Goal: Communication & Community: Participate in discussion

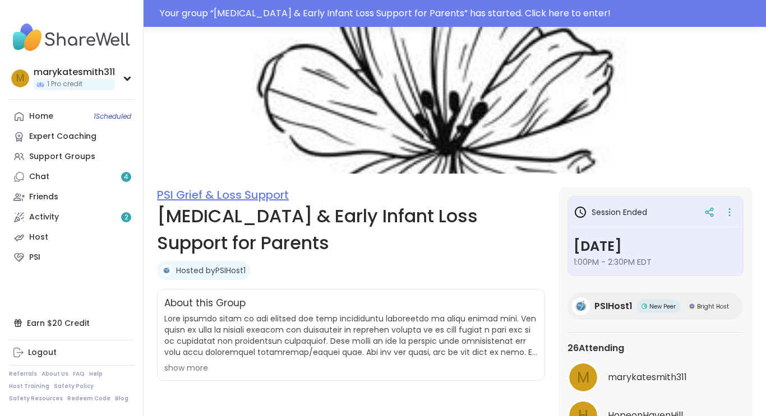
click at [171, 194] on link "PSI Grief & Loss Support" at bounding box center [223, 195] width 132 height 16
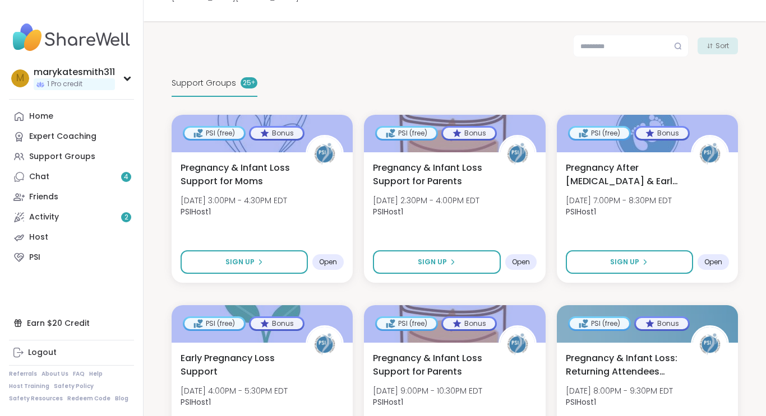
scroll to position [188, 0]
click at [272, 165] on span "Pregnancy & Infant Loss Support for Moms" at bounding box center [236, 174] width 115 height 27
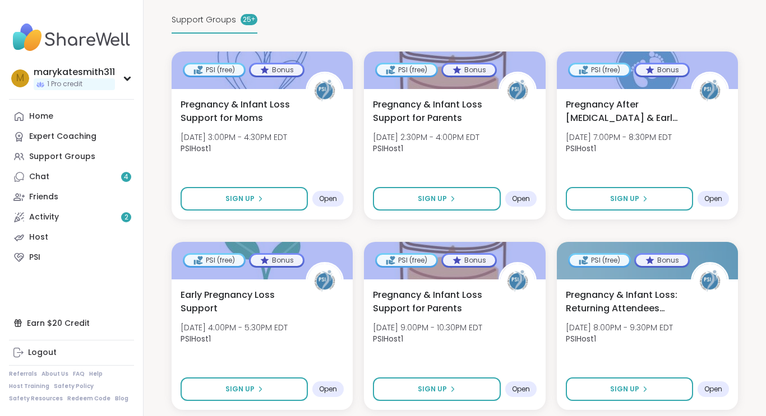
scroll to position [251, 0]
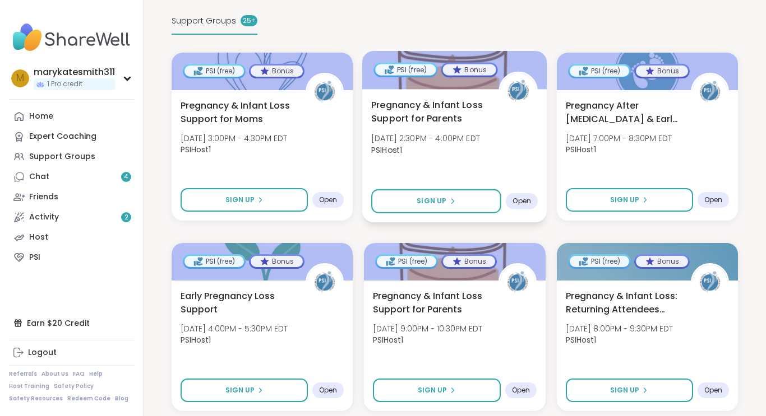
click at [456, 98] on span "Pregnancy & Infant Loss Support for Parents" at bounding box center [428, 111] width 115 height 27
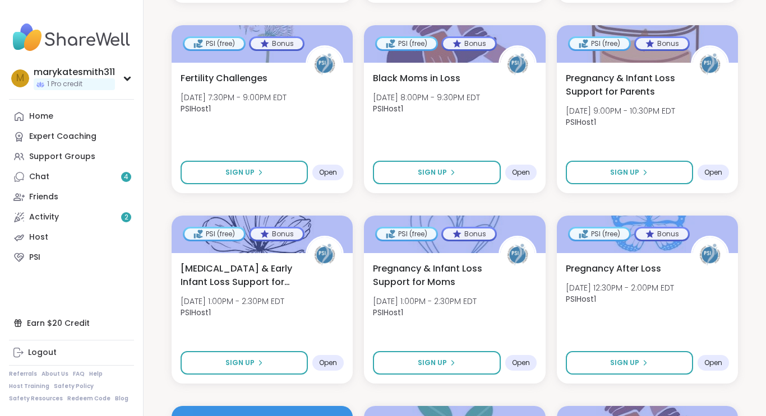
scroll to position [660, 0]
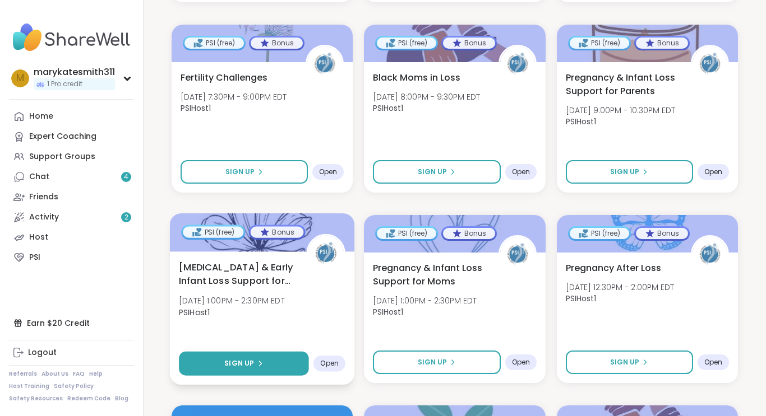
click at [266, 357] on button "Sign Up" at bounding box center [244, 364] width 130 height 24
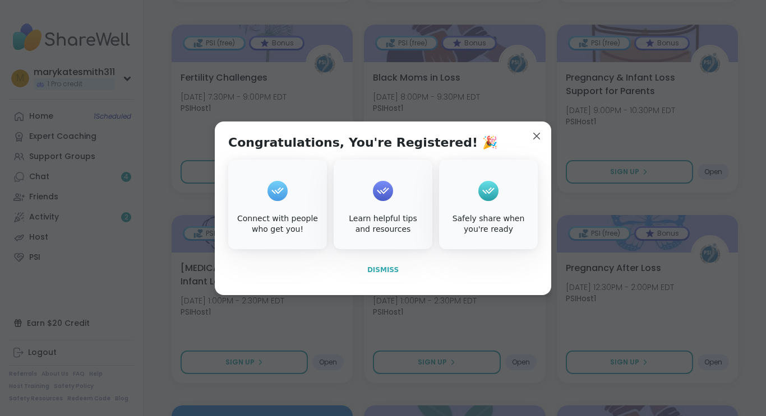
click at [382, 271] on span "Dismiss" at bounding box center [382, 270] width 31 height 8
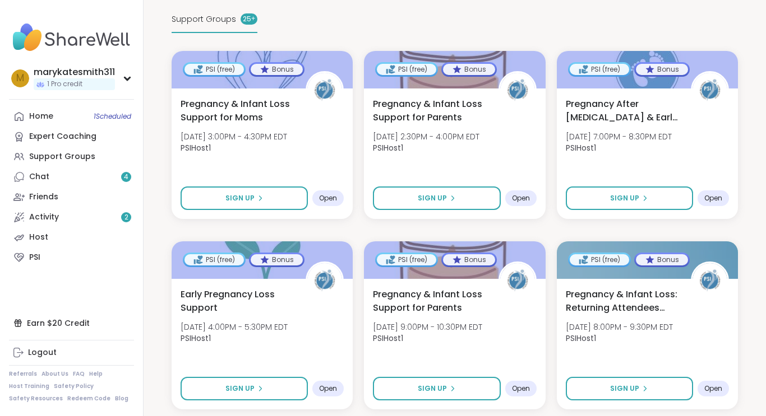
scroll to position [237, 0]
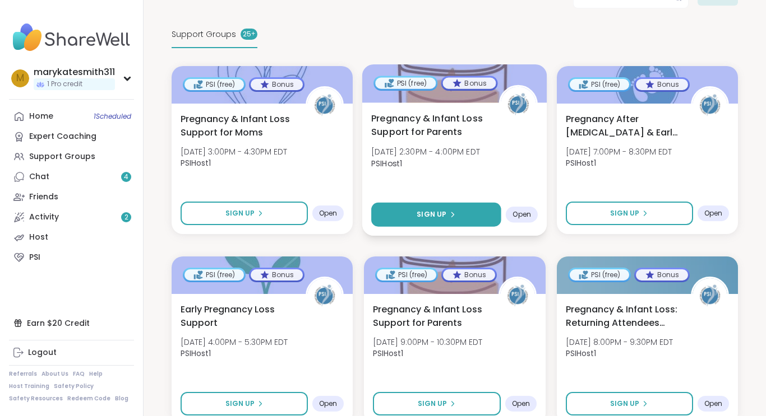
click at [432, 210] on span "Sign Up" at bounding box center [432, 215] width 30 height 10
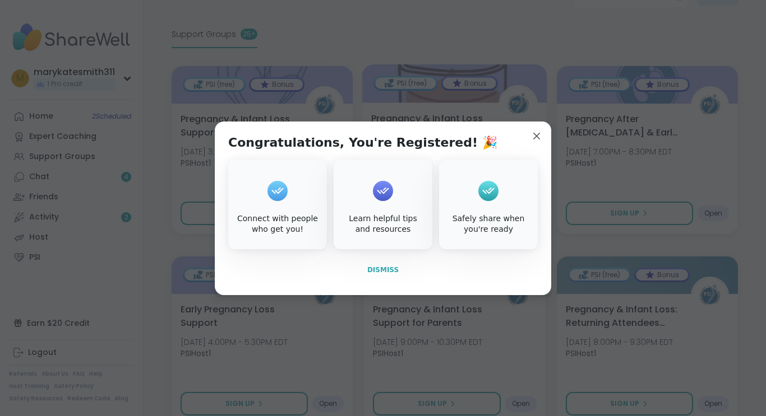
click at [382, 273] on span "Dismiss" at bounding box center [382, 270] width 31 height 8
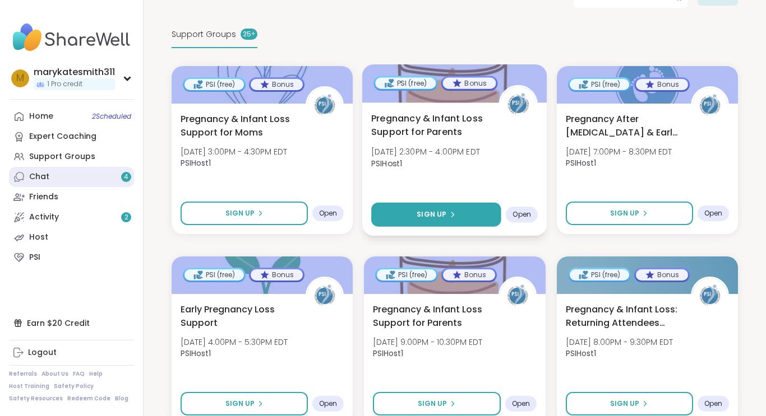
click at [80, 178] on link "Chat 4" at bounding box center [71, 177] width 125 height 20
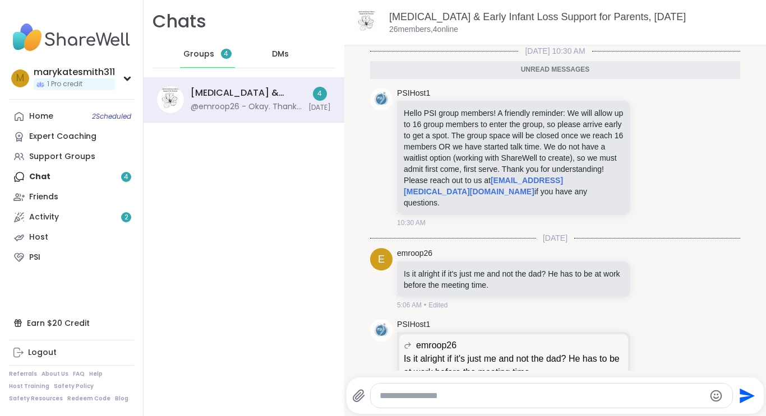
scroll to position [165, 0]
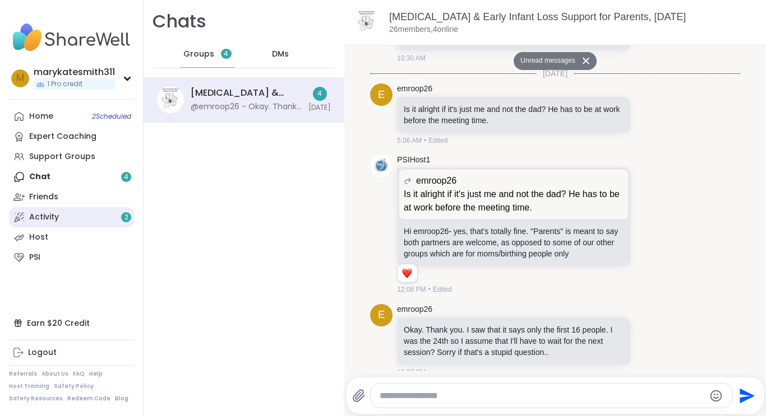
click at [96, 223] on link "Activity 2" at bounding box center [71, 217] width 125 height 20
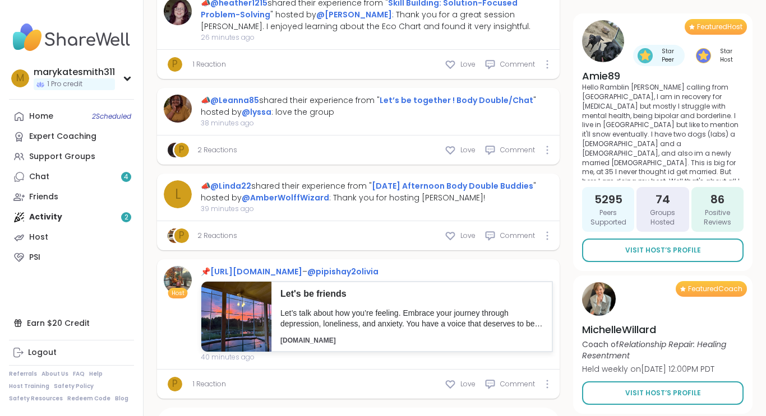
scroll to position [1219, 0]
type textarea "*"
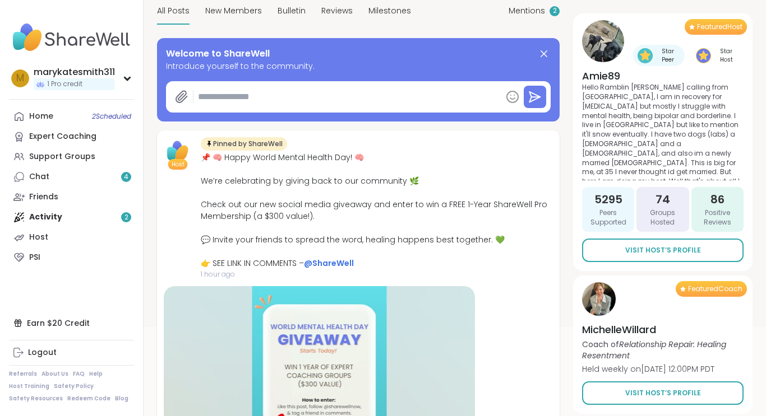
scroll to position [0, 0]
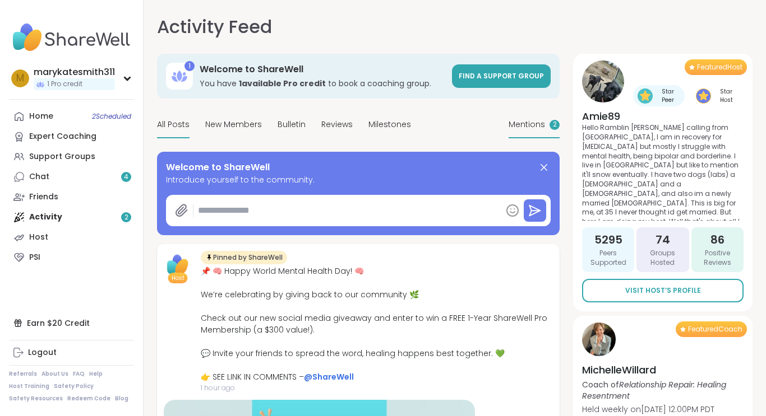
click at [528, 127] on span "Mentions" at bounding box center [526, 125] width 36 height 12
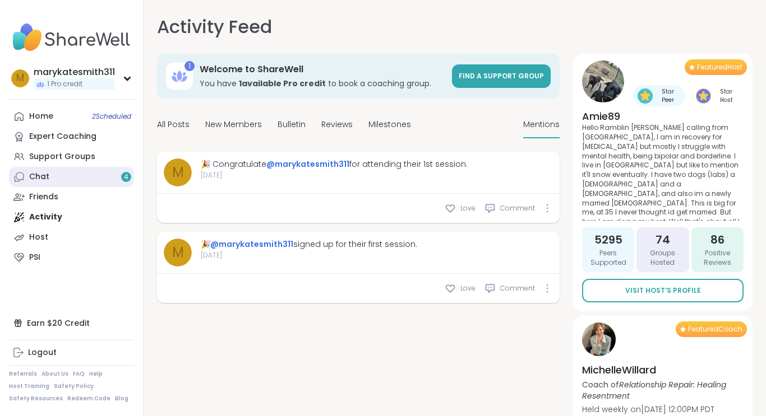
click at [121, 172] on link "Chat 4" at bounding box center [71, 177] width 125 height 20
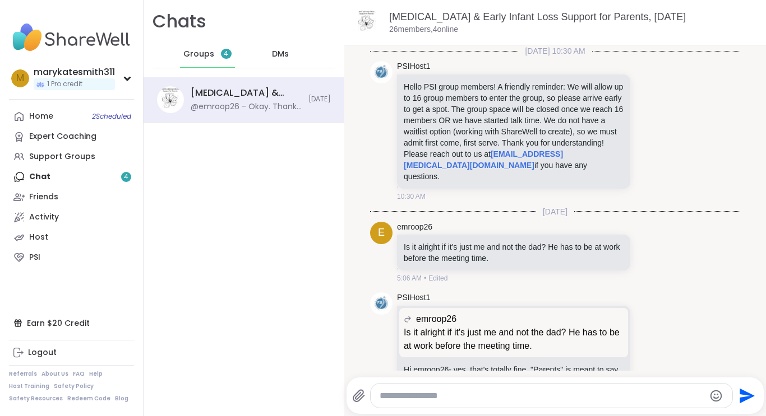
scroll to position [138, 0]
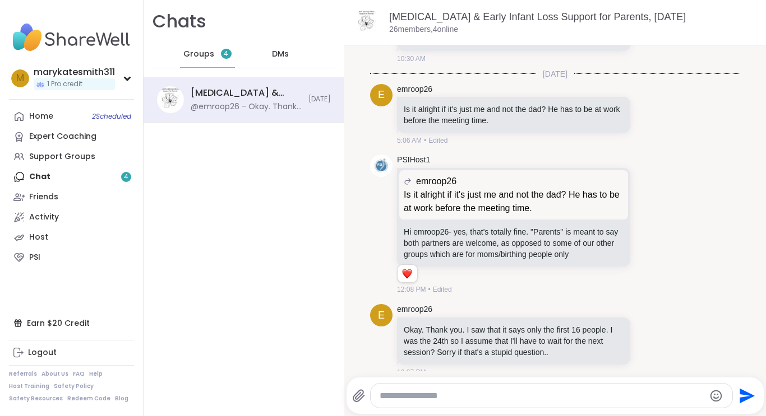
click at [216, 61] on div "Groups 4" at bounding box center [207, 54] width 55 height 27
click at [290, 55] on div "DMs" at bounding box center [280, 54] width 55 height 27
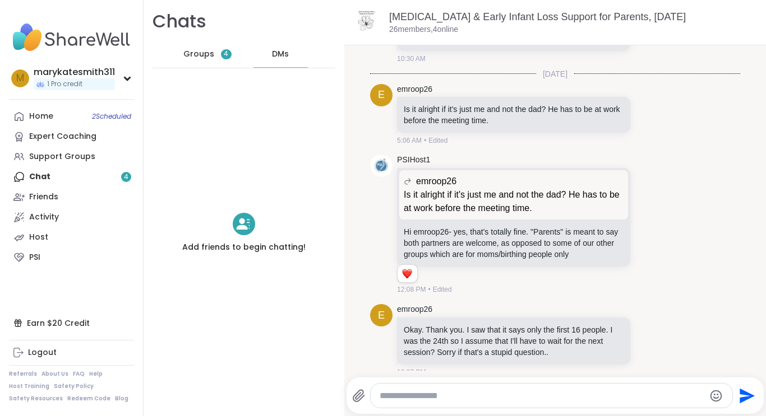
click at [194, 66] on div "Groups 4" at bounding box center [207, 54] width 55 height 27
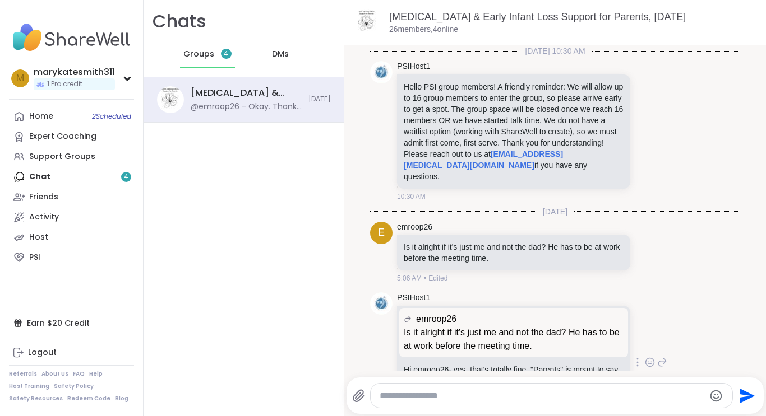
scroll to position [138, 0]
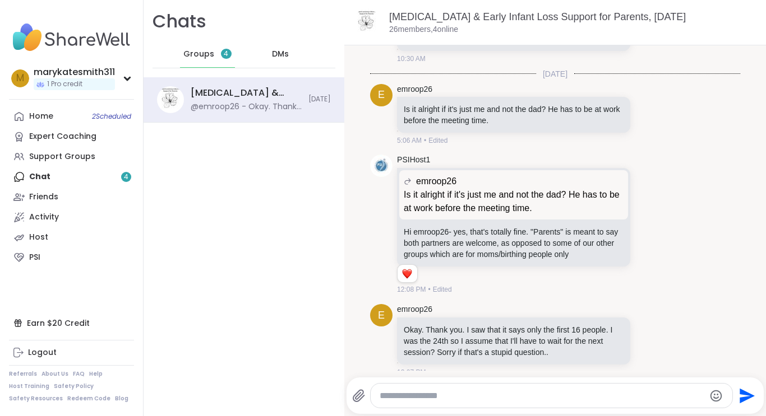
click at [129, 175] on div "Home 2 Scheduled Expert Coaching Support Groups Chat 4 Friends Activity Host PSI" at bounding box center [71, 186] width 125 height 161
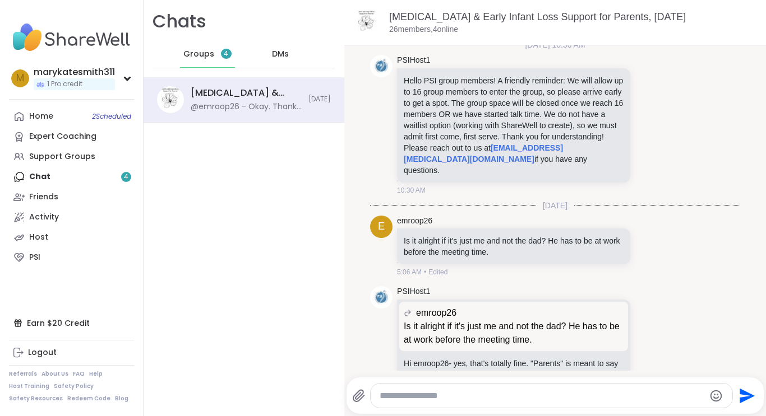
scroll to position [0, 0]
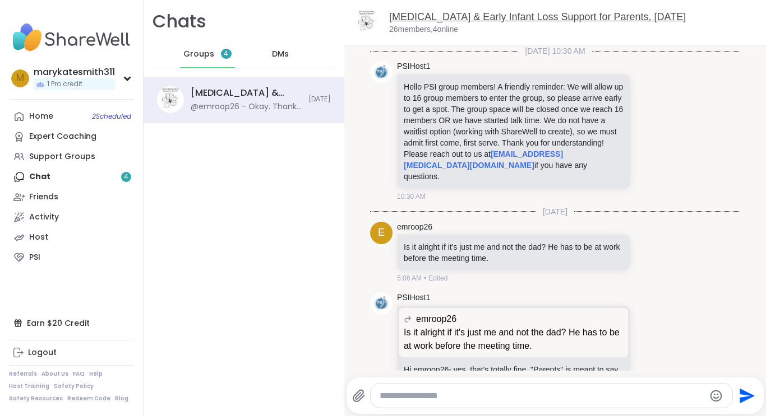
click at [525, 16] on link "[MEDICAL_DATA] & Early Infant Loss Support for Parents, [DATE]" at bounding box center [537, 16] width 297 height 11
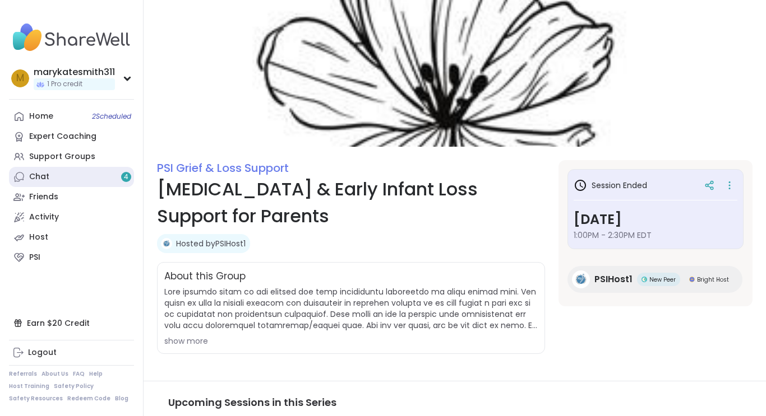
click at [115, 183] on link "Chat 4" at bounding box center [71, 177] width 125 height 20
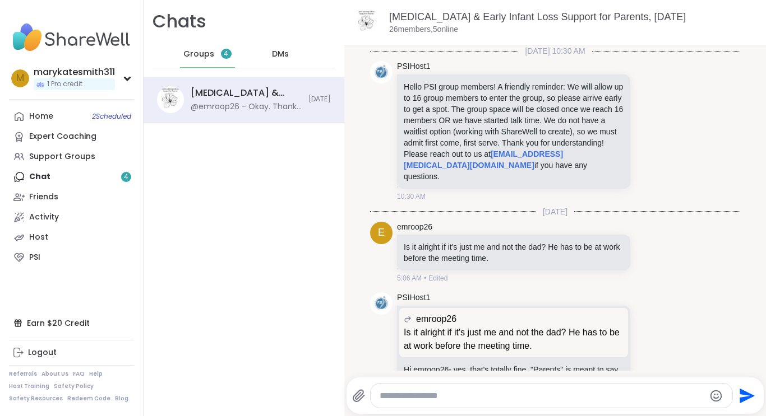
scroll to position [138, 0]
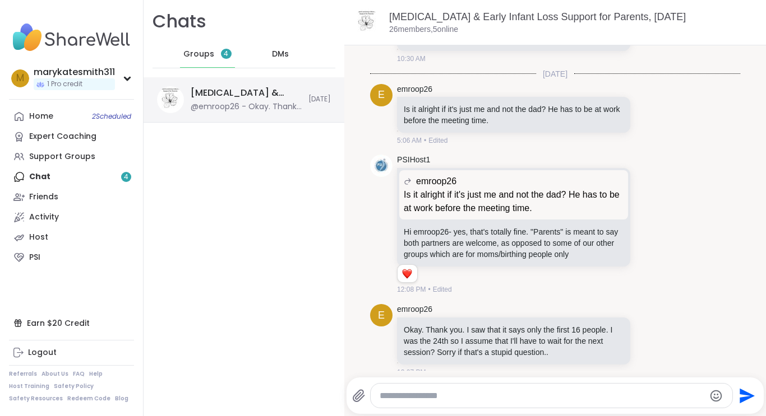
click at [317, 101] on span "[DATE]" at bounding box center [319, 100] width 22 height 10
click at [271, 52] on div "DMs" at bounding box center [280, 54] width 55 height 27
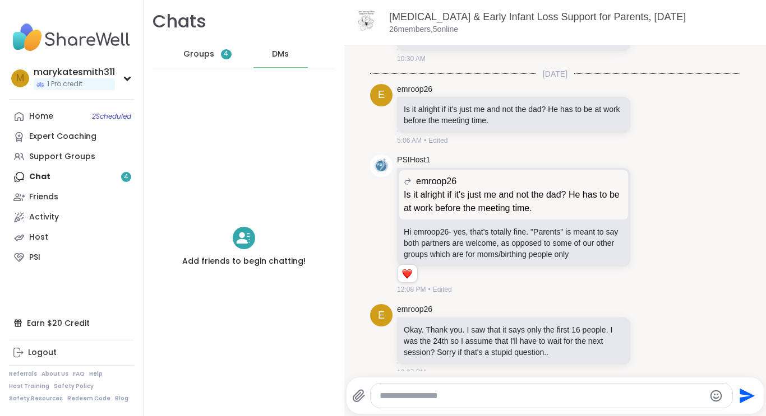
click at [213, 61] on div "Groups 4" at bounding box center [207, 54] width 55 height 27
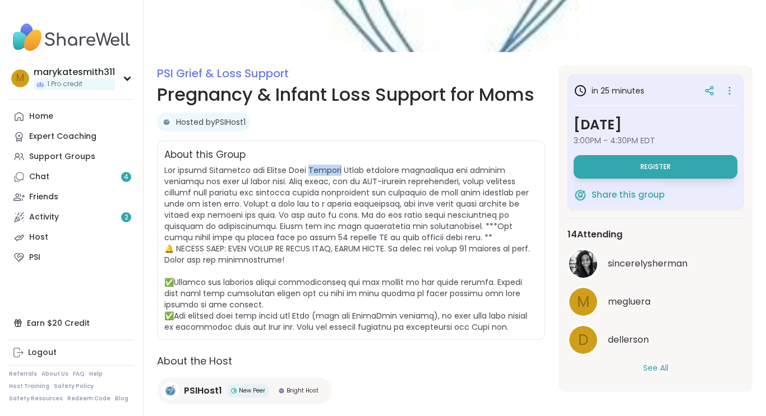
scroll to position [96, 0]
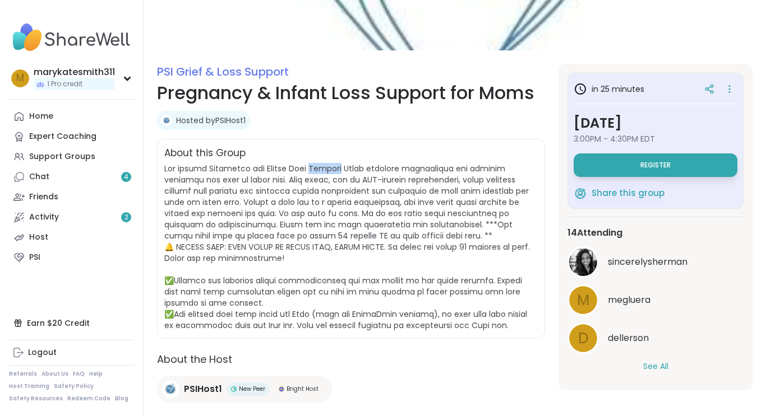
click at [295, 199] on span at bounding box center [346, 247] width 365 height 168
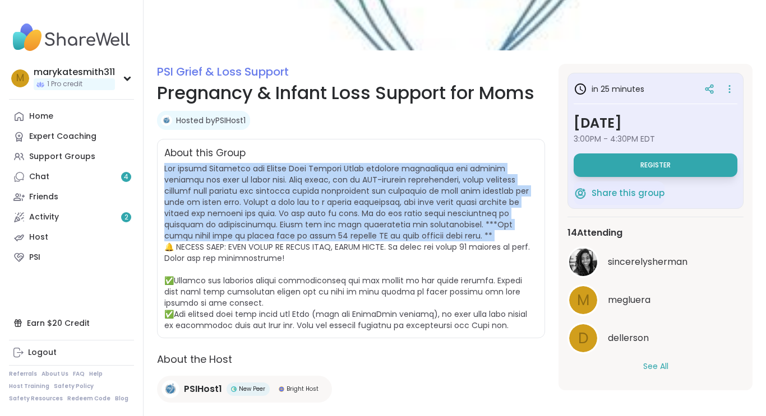
click at [295, 199] on span at bounding box center [346, 247] width 365 height 168
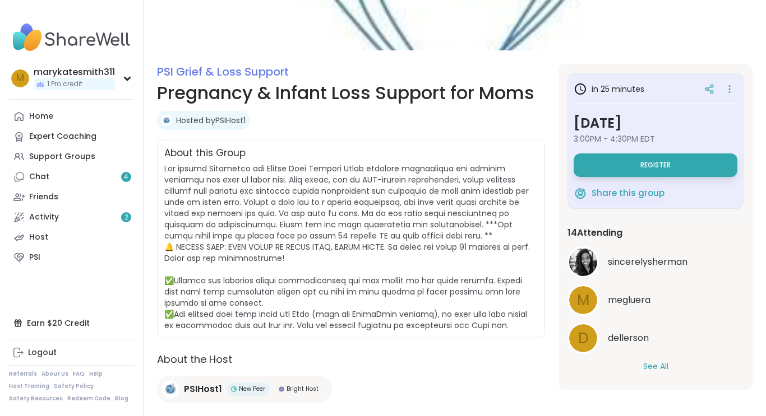
scroll to position [0, 0]
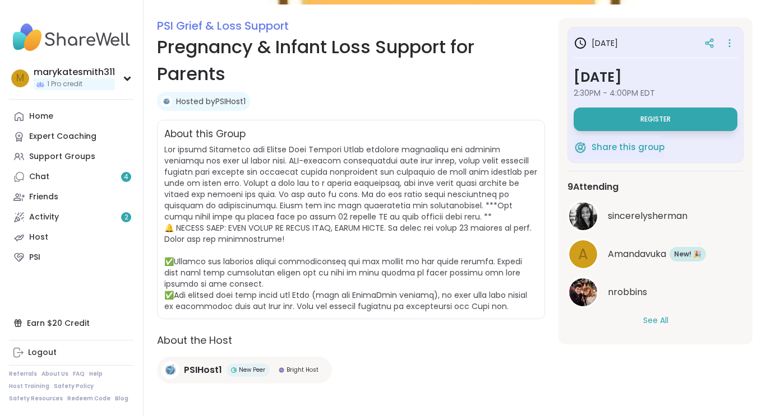
scroll to position [144, 0]
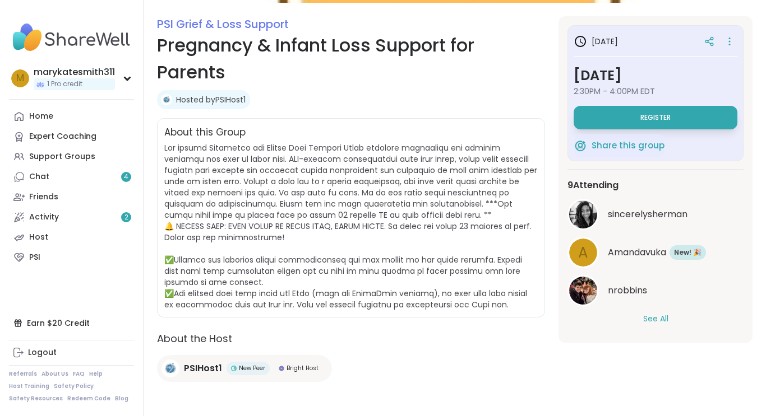
click at [355, 359] on div "About the Host PSIHost1 New Peer Bright Host" at bounding box center [351, 361] width 388 height 60
click at [662, 319] on button "See All" at bounding box center [655, 319] width 25 height 12
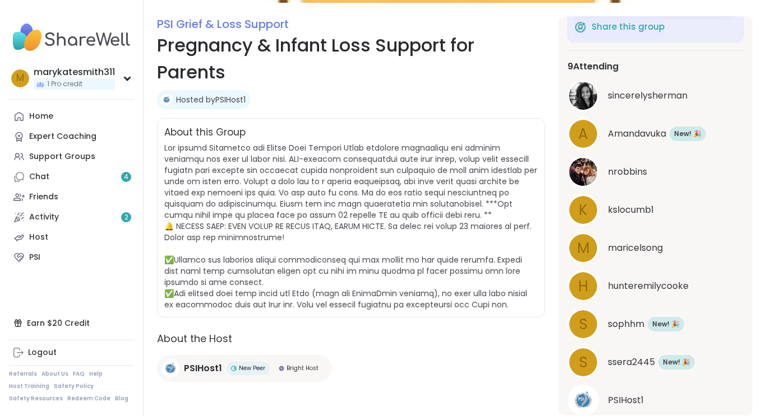
scroll to position [156, 0]
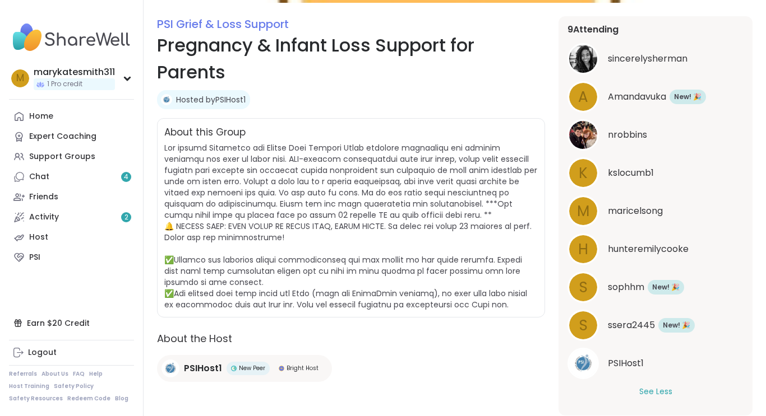
click at [432, 297] on span at bounding box center [350, 226] width 373 height 168
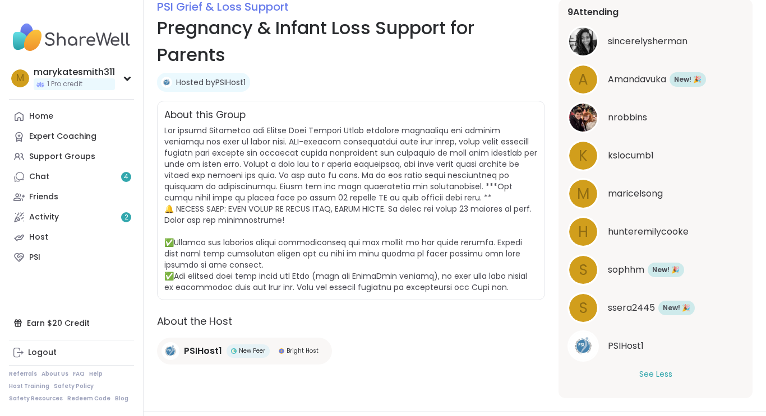
scroll to position [0, 0]
